Goal: Information Seeking & Learning: Learn about a topic

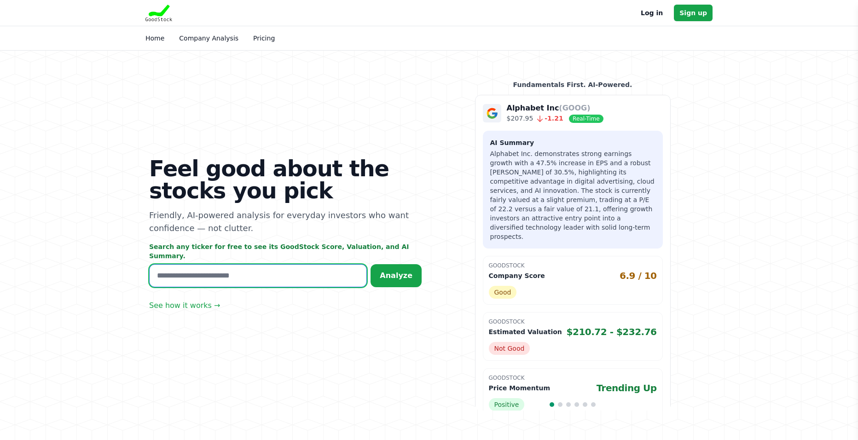
click at [263, 272] on input "text" at bounding box center [258, 275] width 218 height 23
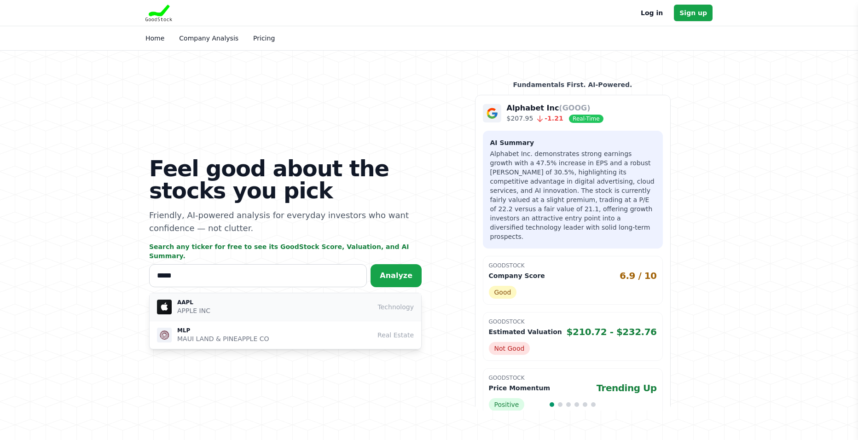
click at [293, 303] on div "AAPL APPLE INC Technology" at bounding box center [285, 307] width 257 height 17
type input "****"
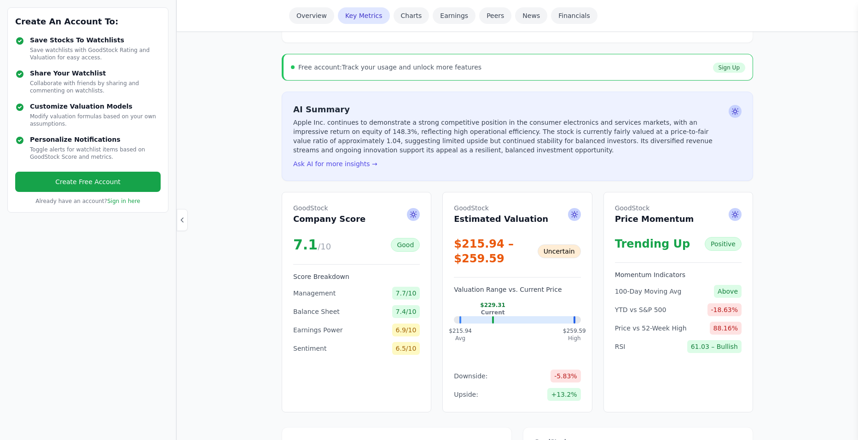
scroll to position [184, 0]
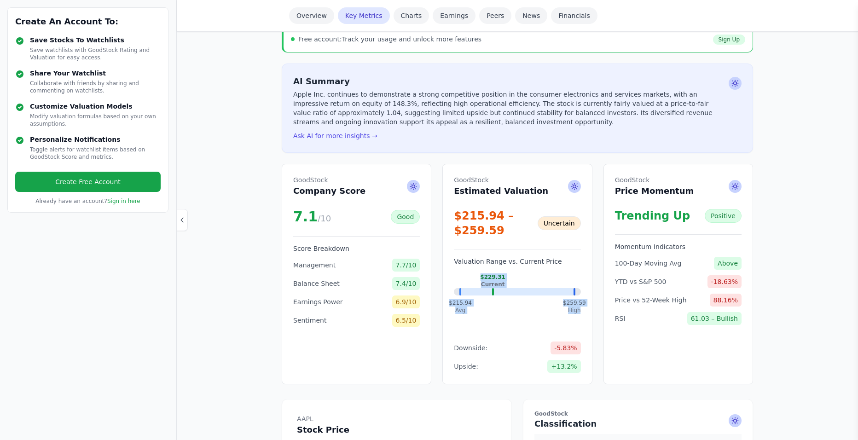
drag, startPoint x: 493, startPoint y: 295, endPoint x: 509, endPoint y: 293, distance: 15.8
click at [509, 296] on div "$229.31 Current $215.94 Avg $259.59 High" at bounding box center [517, 303] width 127 height 61
click at [509, 292] on div at bounding box center [517, 291] width 114 height 7
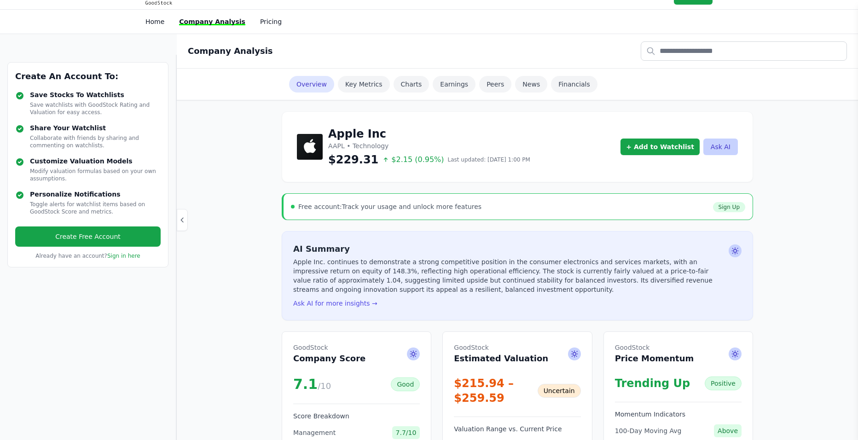
scroll to position [92, 0]
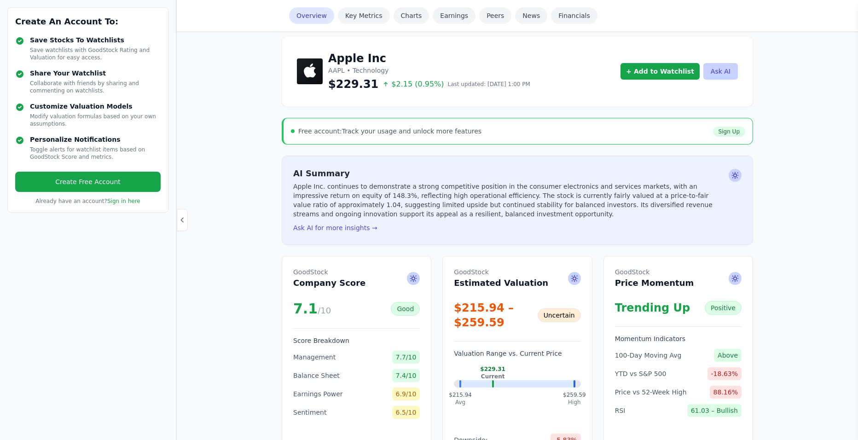
click at [500, 388] on div "$229.31 Current $215.94 Avg $259.59 High" at bounding box center [517, 395] width 127 height 61
click at [564, 376] on div "$229.31 Current $215.94 Avg $259.59 High" at bounding box center [517, 395] width 127 height 61
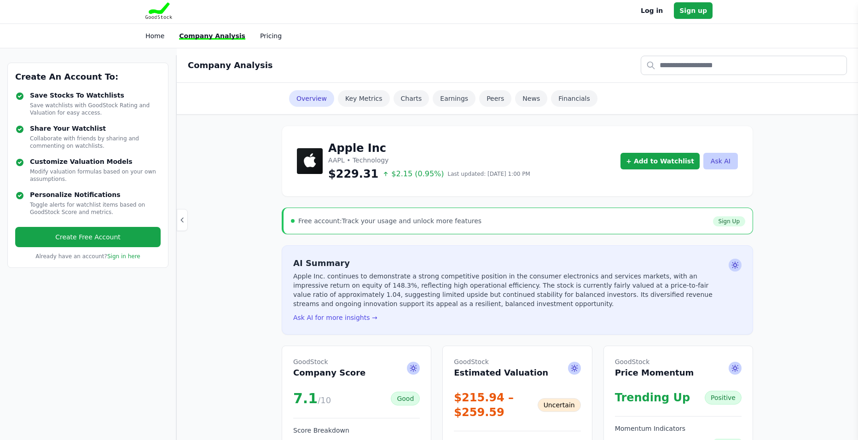
scroll to position [0, 0]
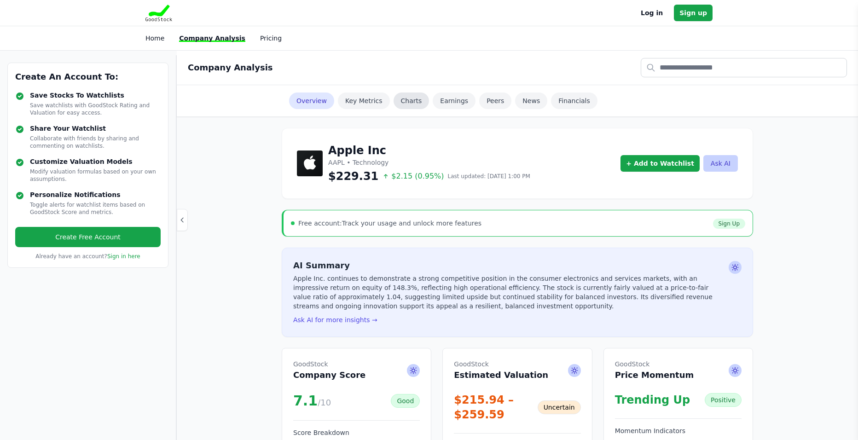
click at [399, 102] on link "Charts" at bounding box center [411, 100] width 36 height 17
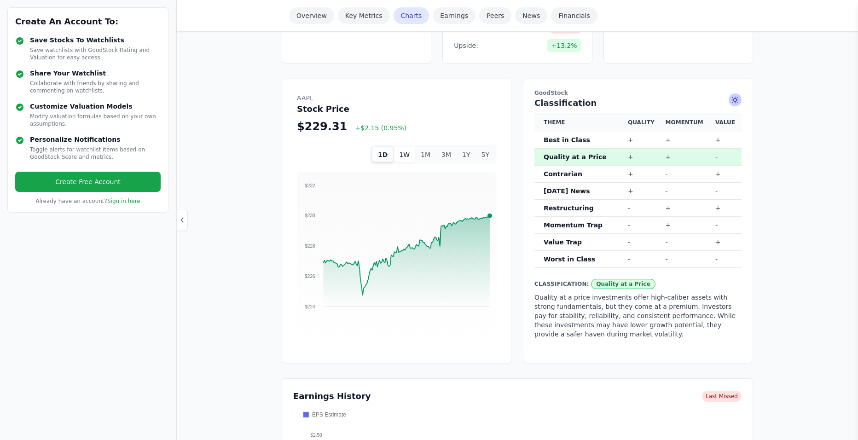
scroll to position [500, 0]
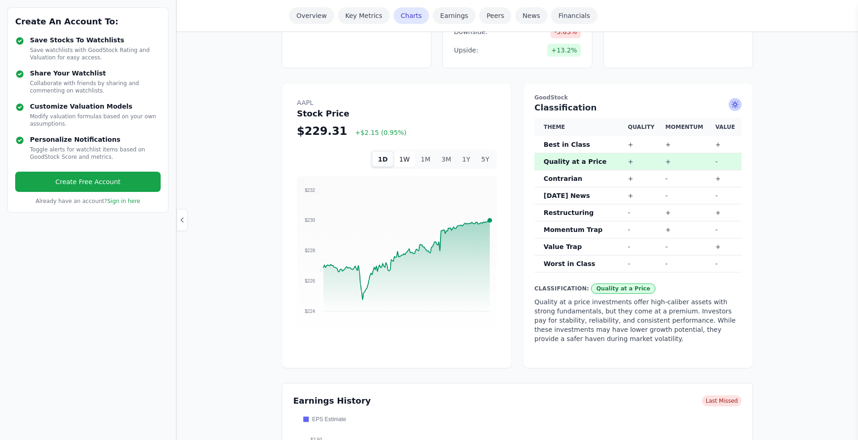
click at [410, 116] on div "AAPL Stock Price $229.31 +$2.15 (0.95%)" at bounding box center [397, 118] width 200 height 40
click at [410, 158] on button "1W" at bounding box center [404, 159] width 22 height 16
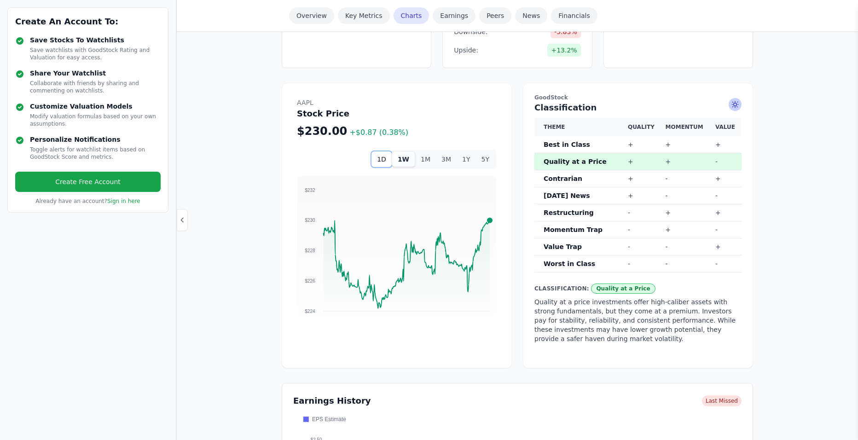
click at [386, 159] on button "1D" at bounding box center [381, 159] width 20 height 16
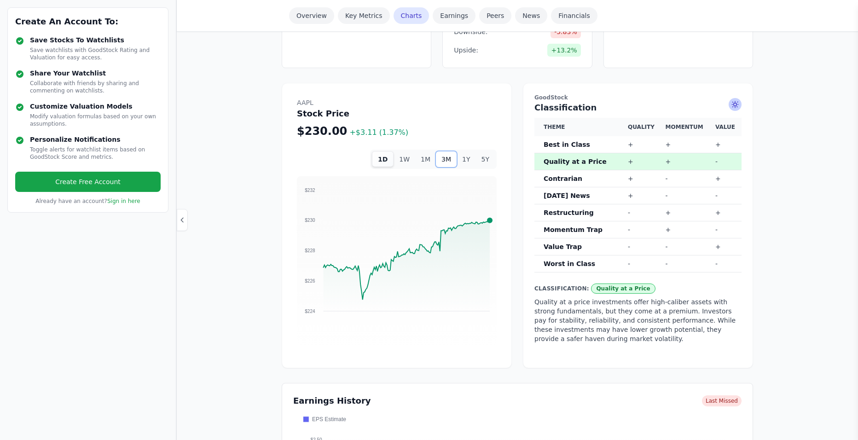
click at [453, 157] on button "3M" at bounding box center [446, 159] width 21 height 16
click at [486, 156] on button "5Y" at bounding box center [485, 159] width 19 height 16
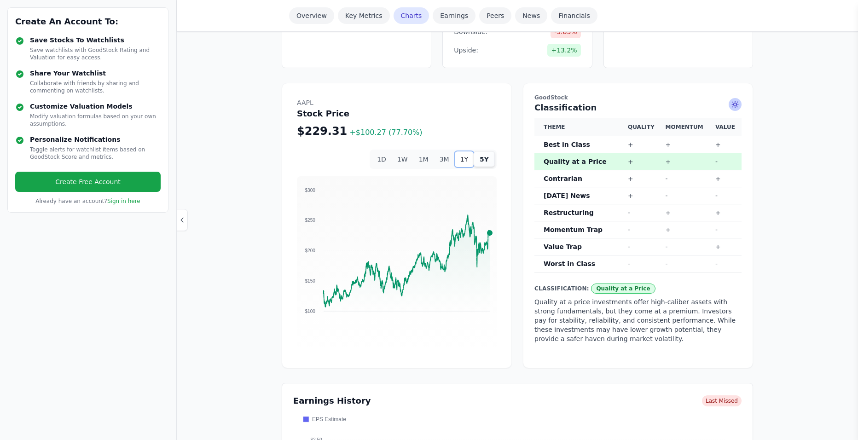
click at [461, 161] on button "1Y" at bounding box center [464, 159] width 19 height 16
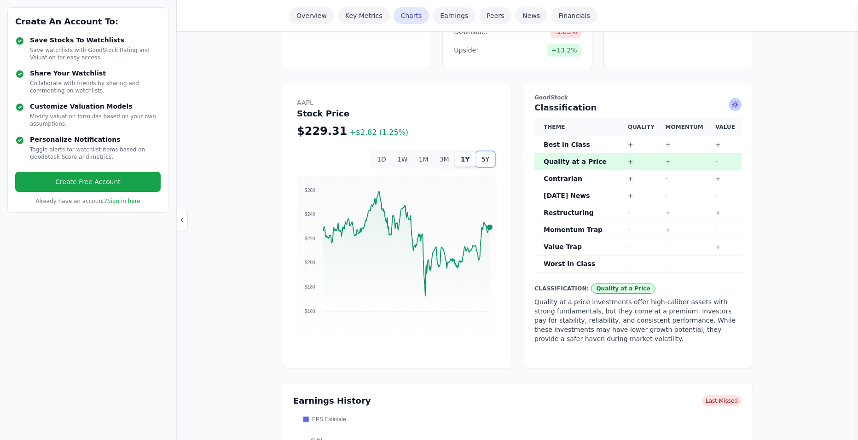
click at [482, 161] on button "5Y" at bounding box center [485, 159] width 19 height 16
